Goal: Transaction & Acquisition: Obtain resource

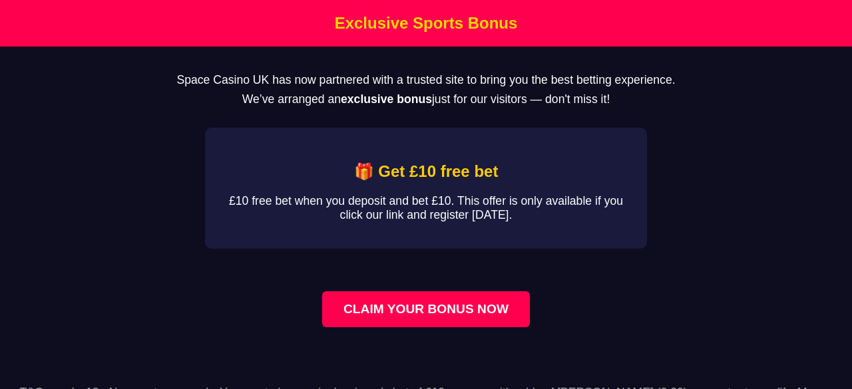
click at [415, 303] on link "CLAIM YOUR BONUS NOW" at bounding box center [426, 309] width 208 height 36
click at [415, 320] on link "CLAIM YOUR BONUS NOW" at bounding box center [426, 309] width 208 height 36
click at [695, 231] on main "Space Casino UK has now partnered with a trusted site to bring you the best bet…" at bounding box center [426, 208] width 852 height 323
click at [415, 315] on link "CLAIM YOUR BONUS NOW" at bounding box center [426, 309] width 208 height 36
click at [366, 307] on link "CLAIM YOUR BONUS NOW" at bounding box center [426, 309] width 208 height 36
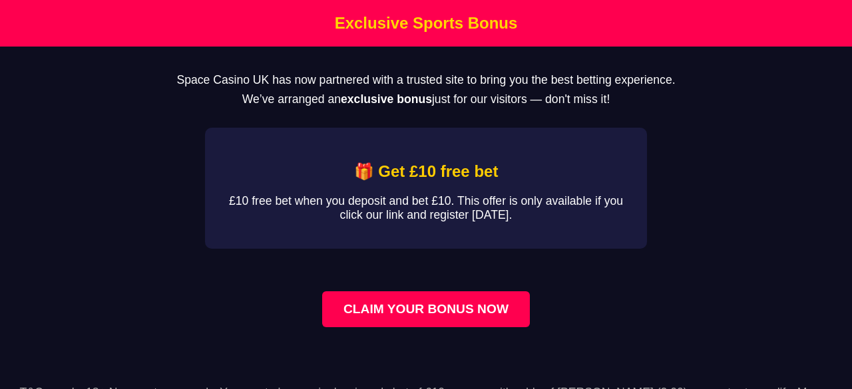
click at [379, 301] on link "CLAIM YOUR BONUS NOW" at bounding box center [426, 309] width 208 height 36
click at [427, 303] on link "CLAIM YOUR BONUS NOW" at bounding box center [426, 309] width 208 height 36
